Goal: Information Seeking & Learning: Learn about a topic

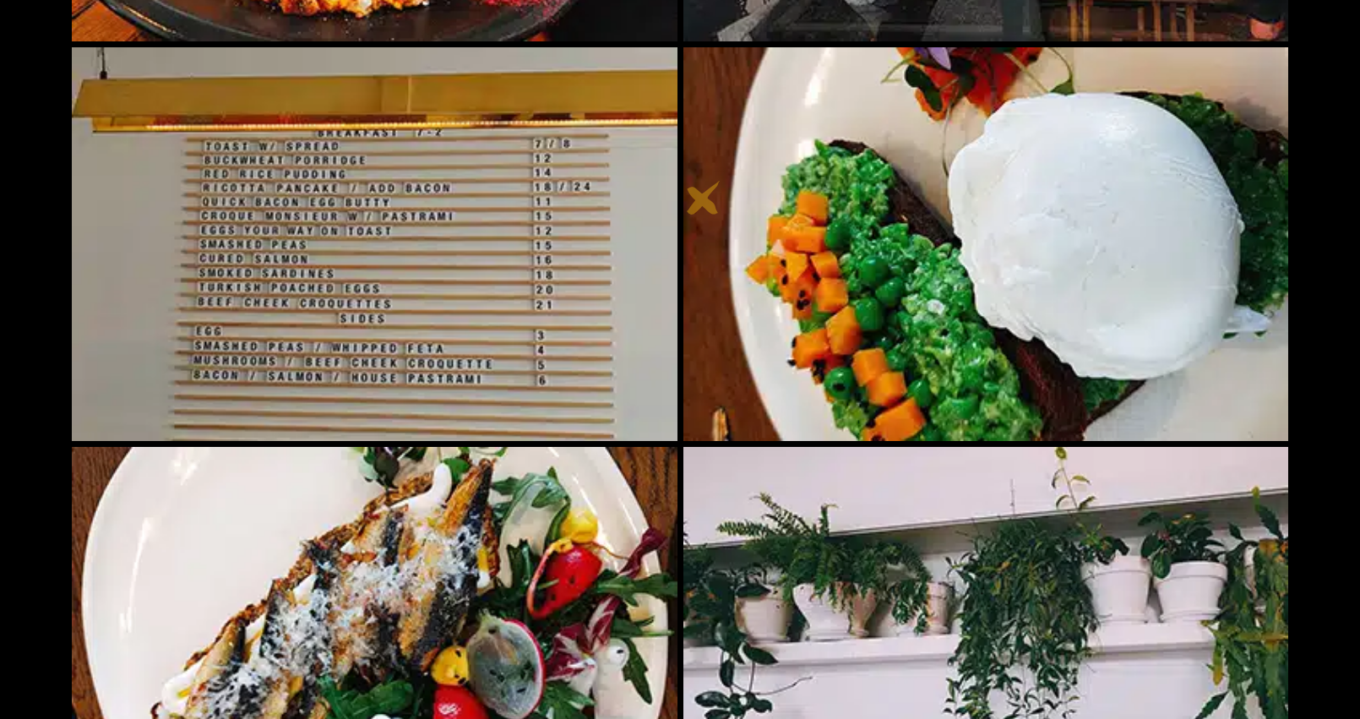
scroll to position [805, 0]
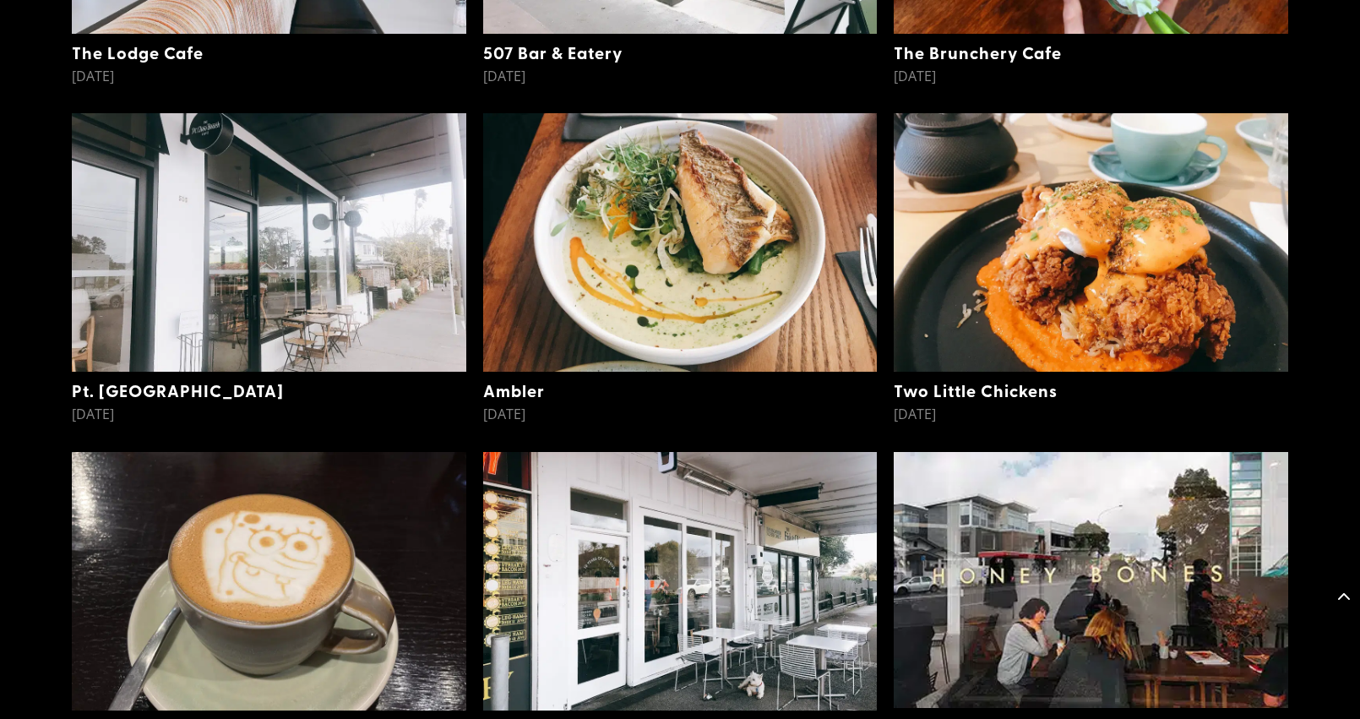
scroll to position [1179, 0]
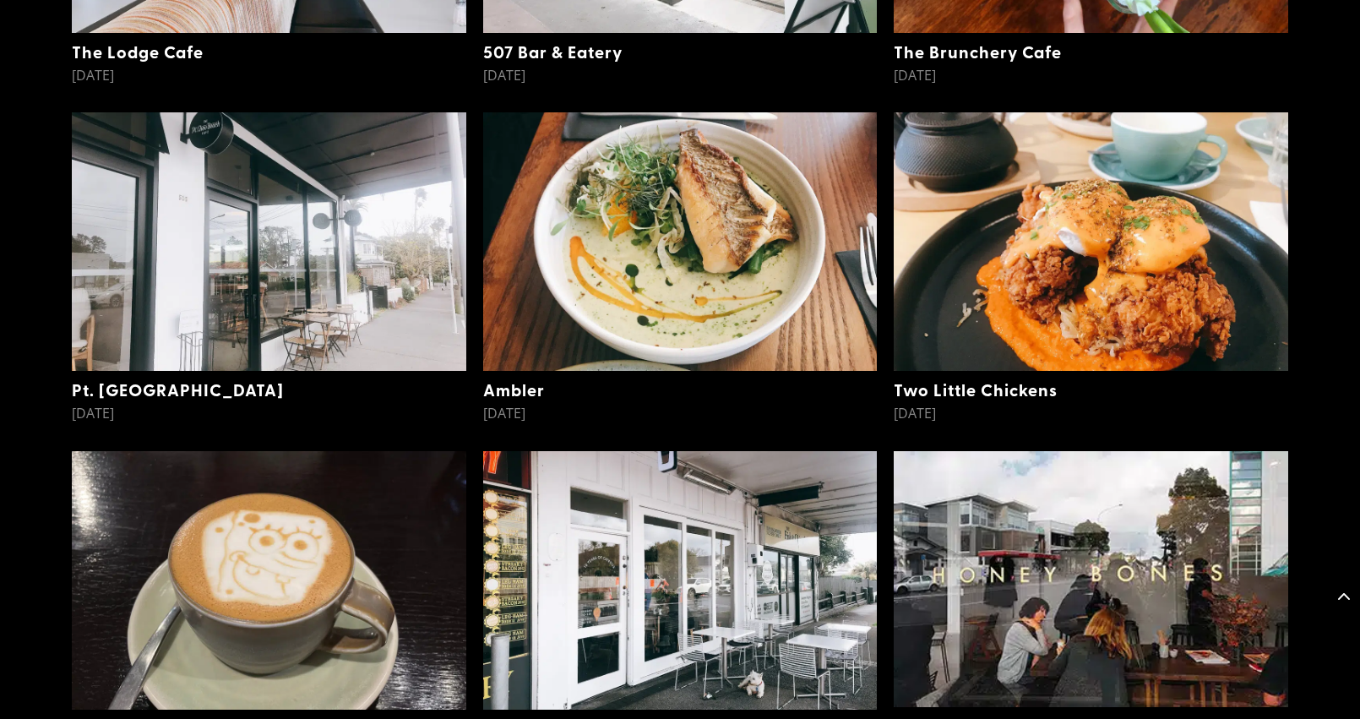
click at [529, 327] on img at bounding box center [680, 241] width 395 height 259
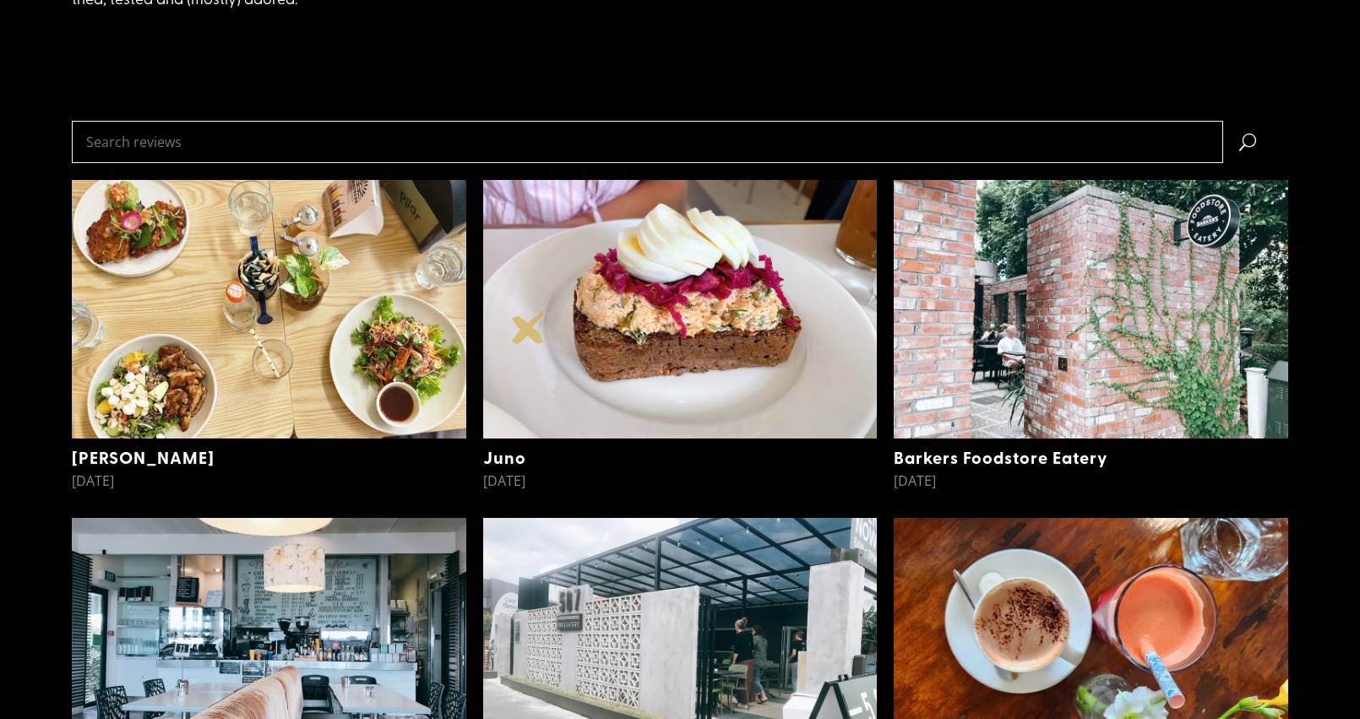
scroll to position [0, 0]
